Goal: Task Accomplishment & Management: Manage account settings

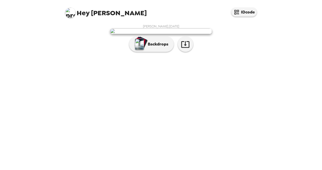
scroll to position [14, 0]
click at [188, 52] on button "button" at bounding box center [185, 44] width 15 height 15
click at [186, 49] on icon "button" at bounding box center [185, 44] width 9 height 9
click at [257, 54] on div "[PERSON_NAME] , [DATE] Backdrops" at bounding box center [160, 39] width 193 height 30
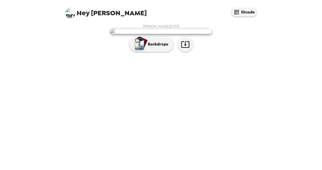
scroll to position [0, 0]
